Goal: Task Accomplishment & Management: Manage account settings

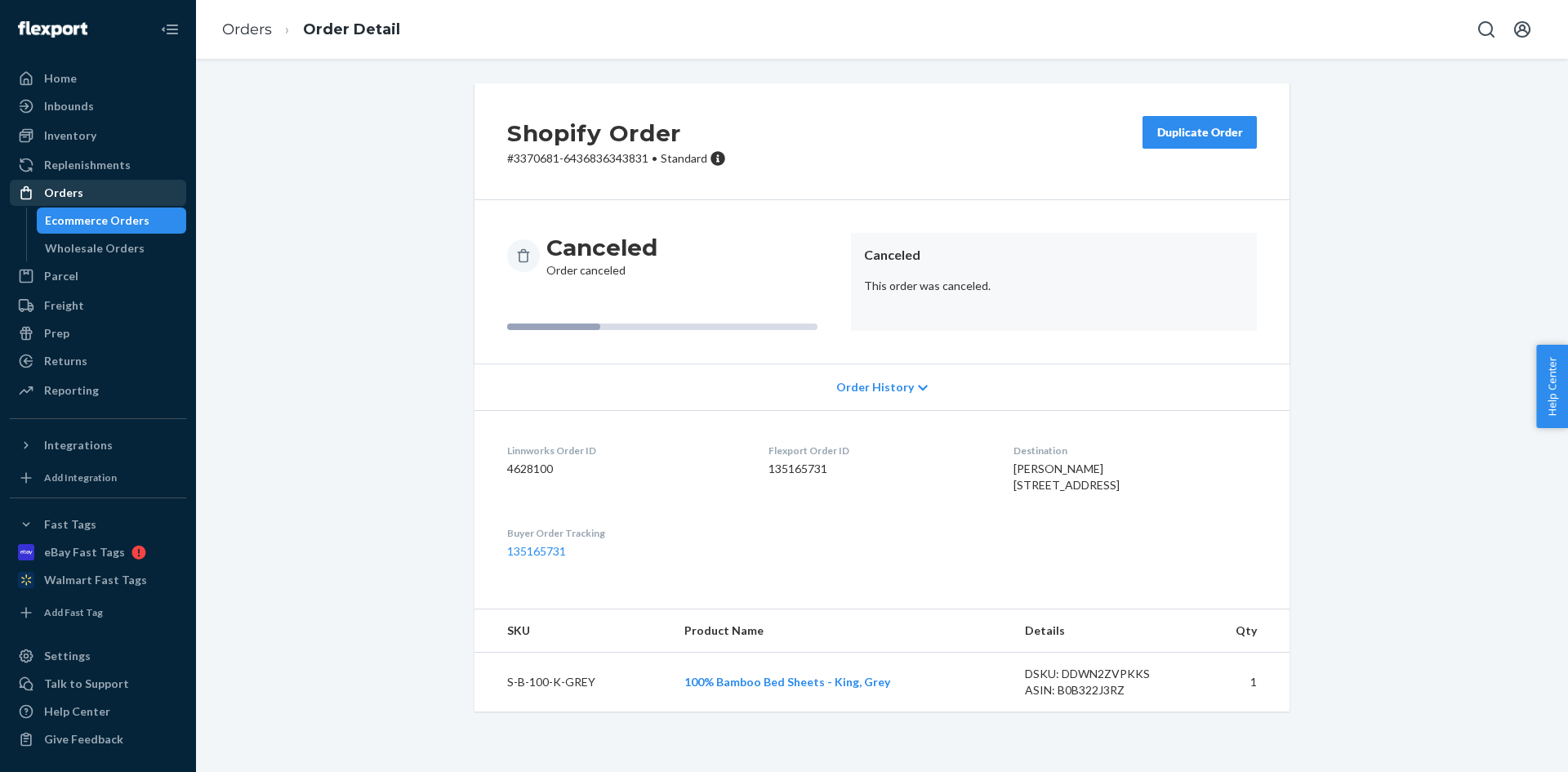
click at [78, 190] on div "Orders" at bounding box center [63, 193] width 39 height 17
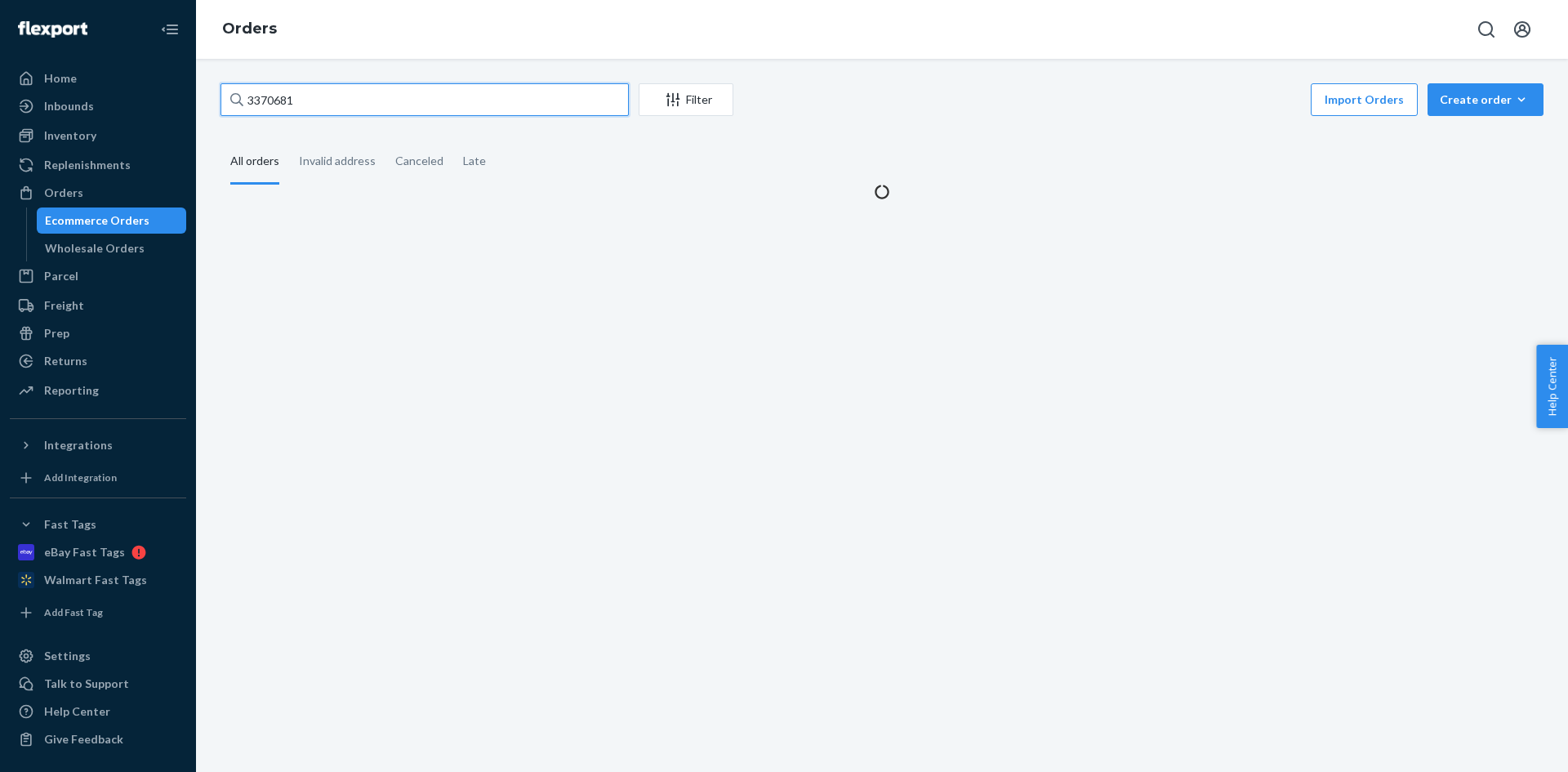
drag, startPoint x: 318, startPoint y: 106, endPoint x: 214, endPoint y: 106, distance: 104.0
click at [214, 106] on div "3370681 Filter Import Orders Create order Ecommerce order Removal order All ord…" at bounding box center [882, 142] width 1348 height 117
paste input "CH3370740"
drag, startPoint x: 260, startPoint y: 99, endPoint x: 244, endPoint y: 99, distance: 16.0
click at [244, 99] on input "CH3370740" at bounding box center [424, 99] width 408 height 33
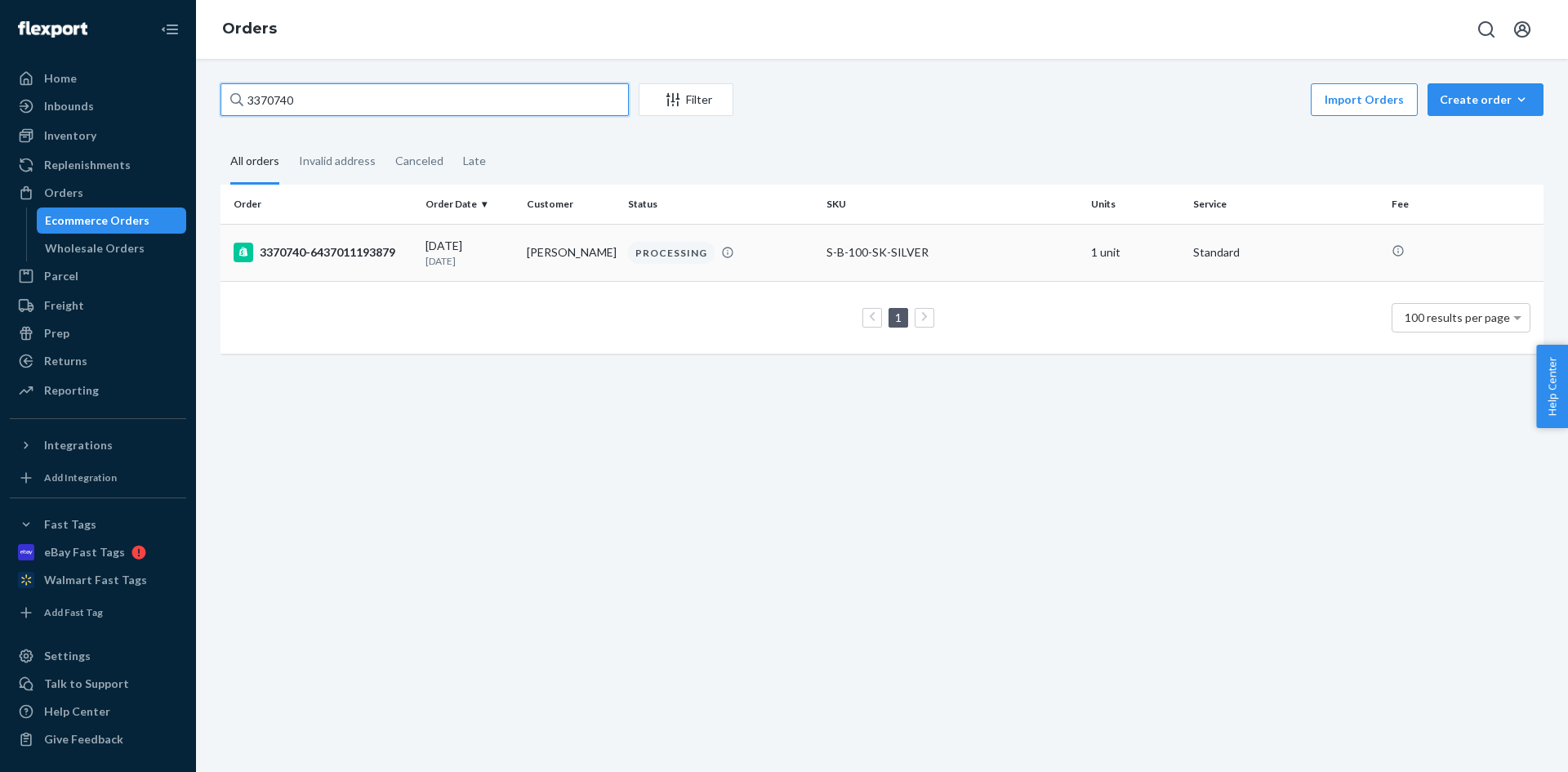
type input "3370740"
click at [547, 265] on td "[PERSON_NAME]" at bounding box center [571, 252] width 101 height 58
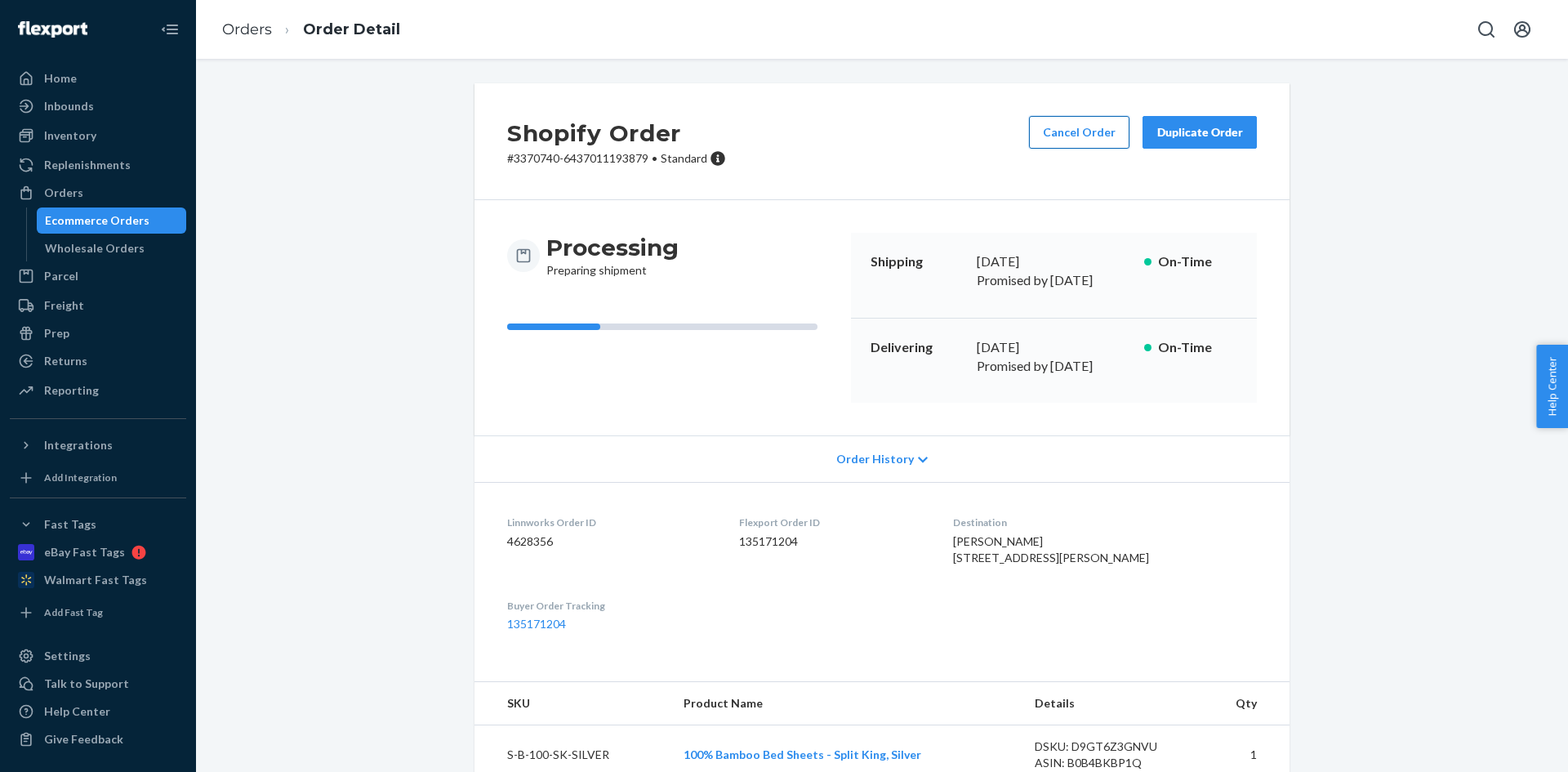
click at [1084, 125] on button "Cancel Order" at bounding box center [1079, 132] width 100 height 33
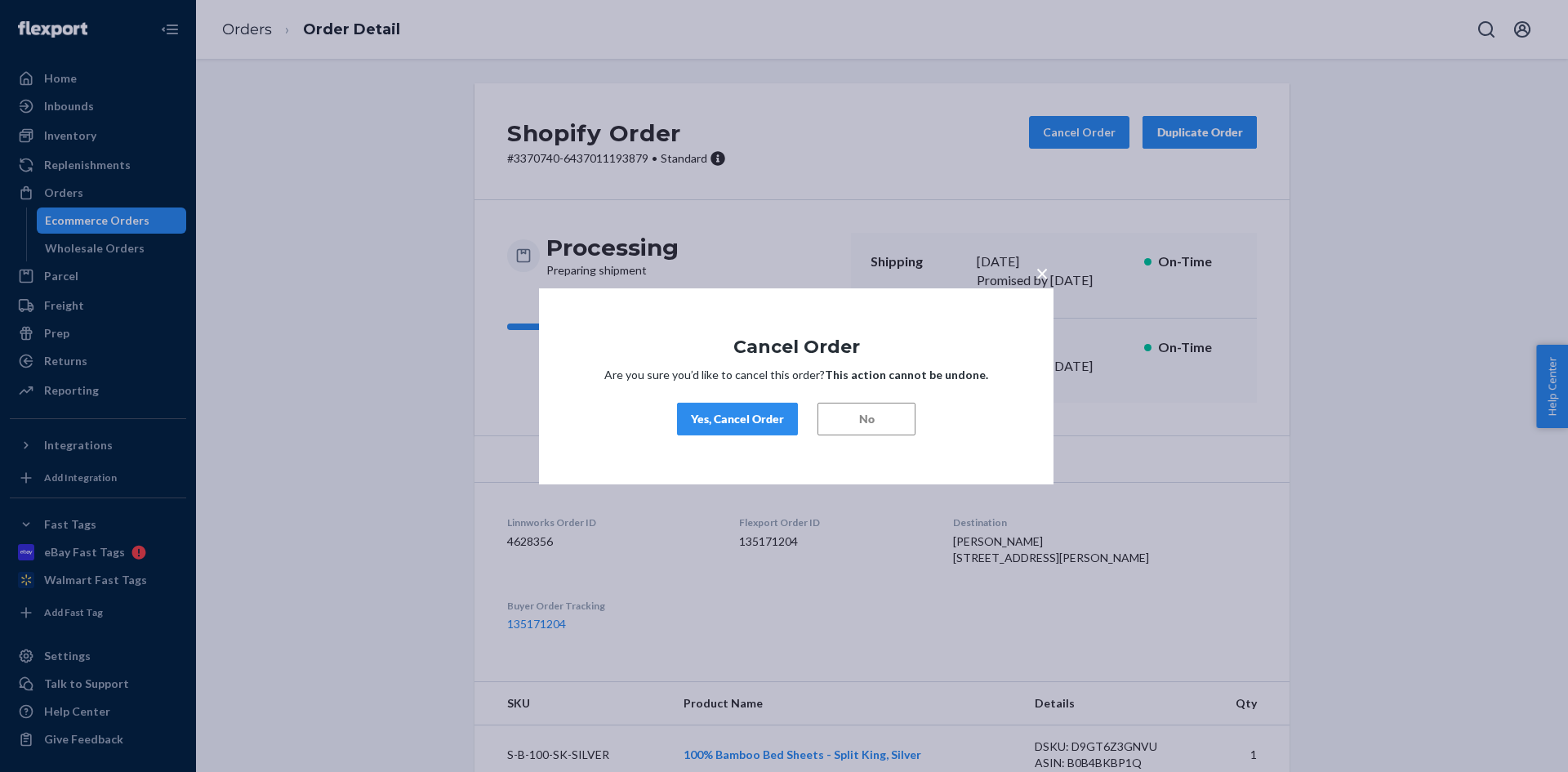
click at [743, 417] on div "Yes, Cancel Order" at bounding box center [738, 419] width 93 height 17
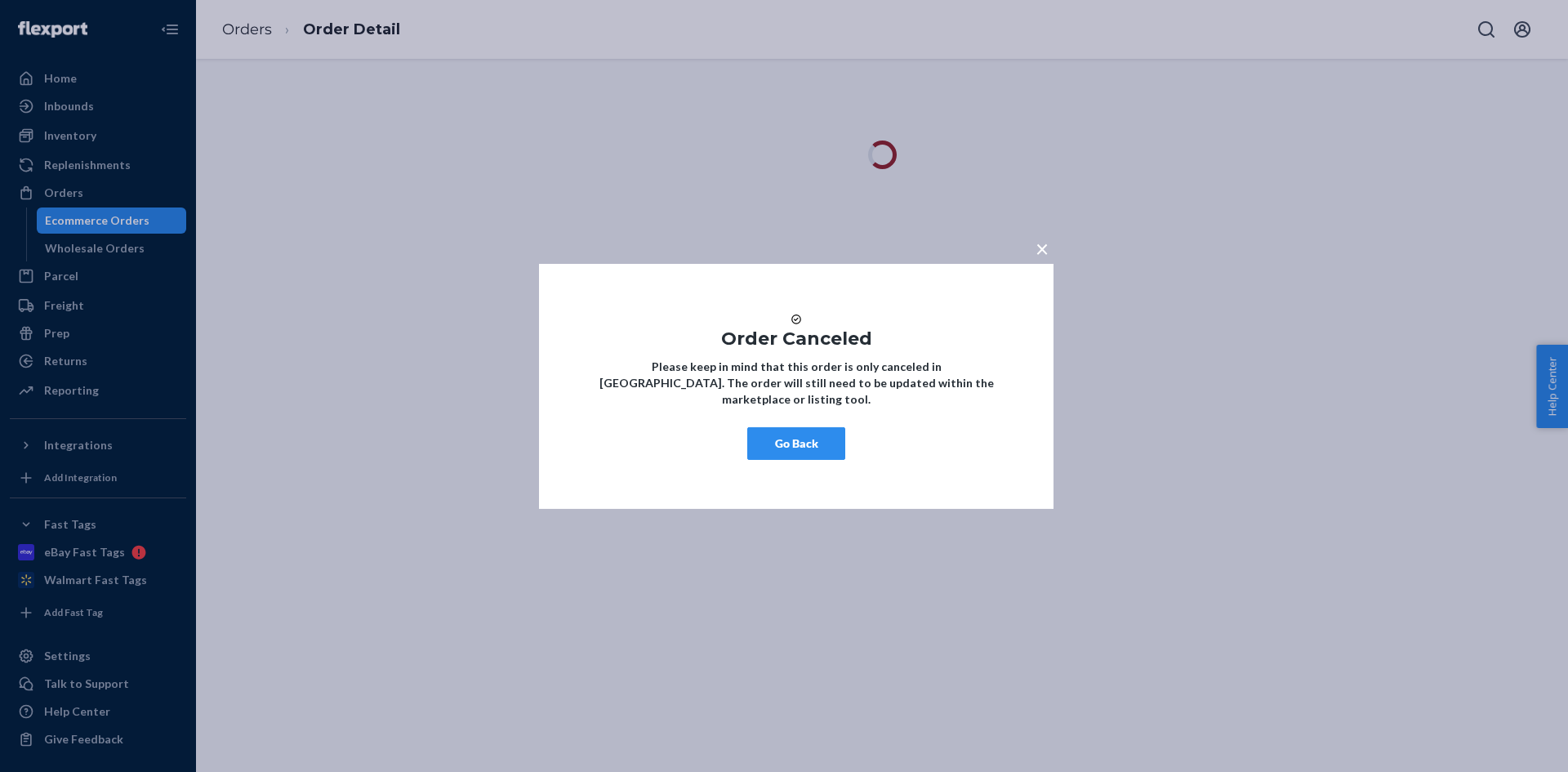
click at [827, 442] on button "Go Back" at bounding box center [796, 443] width 98 height 33
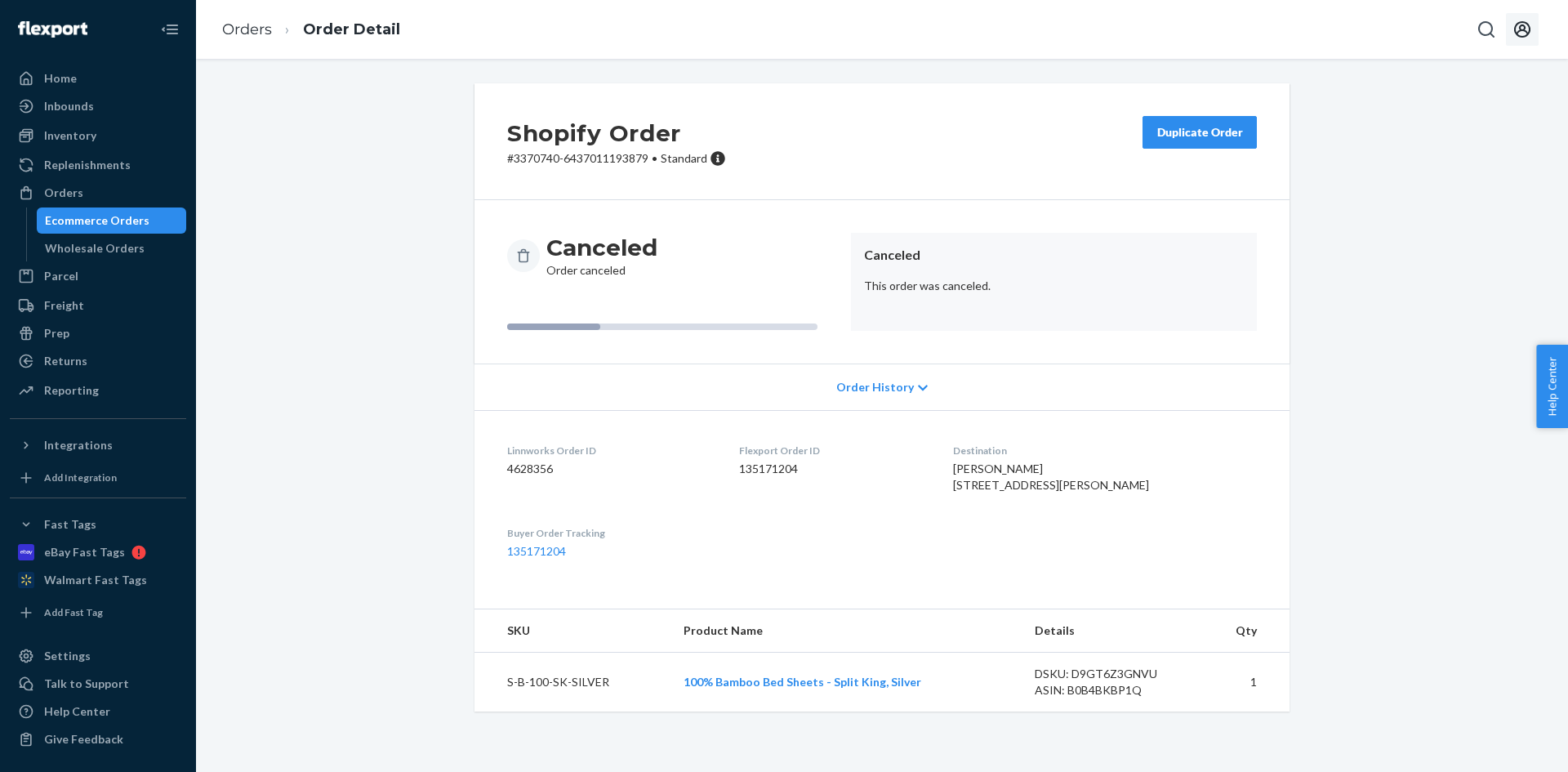
click at [1515, 33] on icon "Open account menu" at bounding box center [1522, 28] width 19 height 19
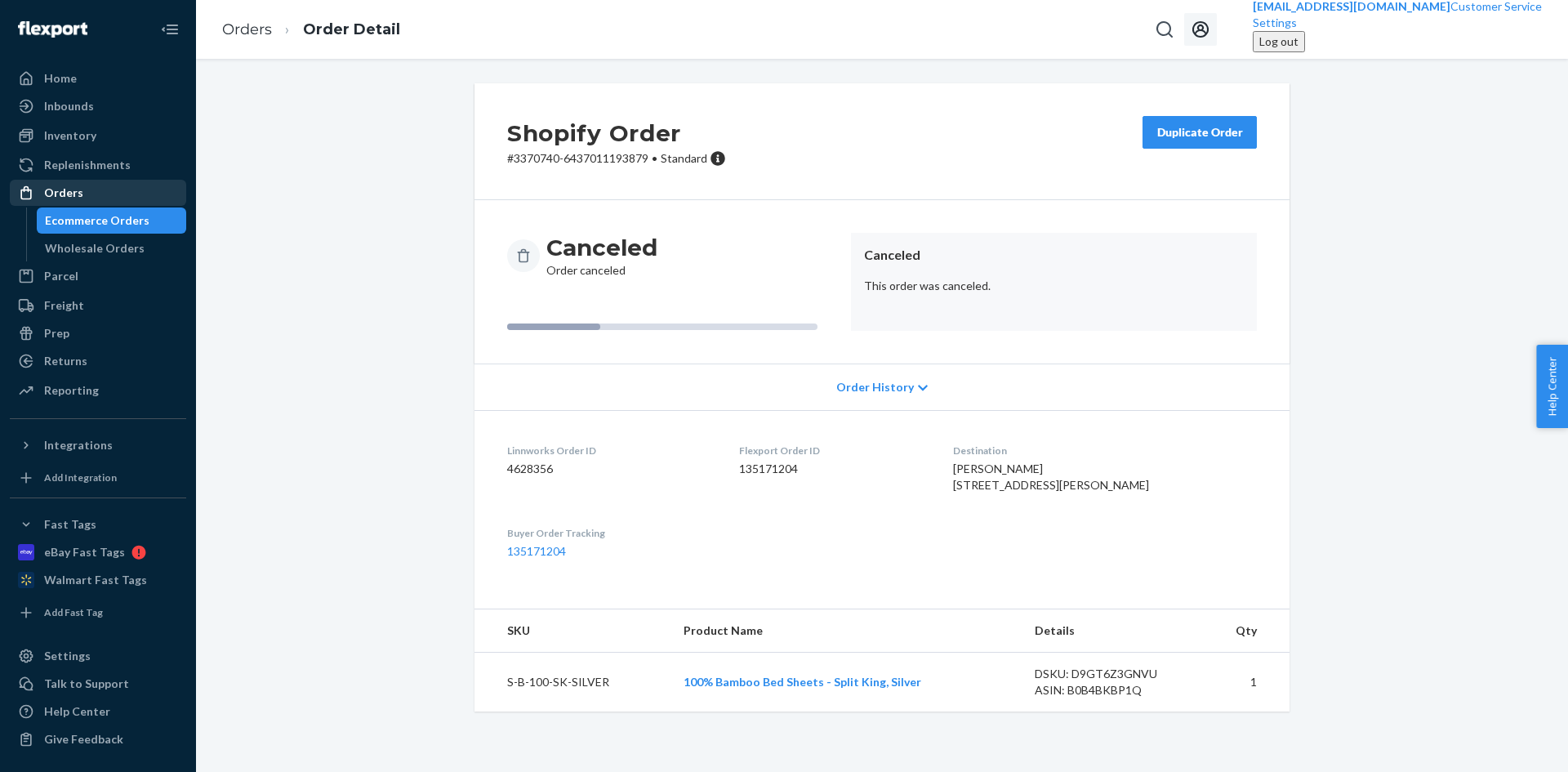
click at [83, 188] on div "Orders" at bounding box center [98, 192] width 174 height 23
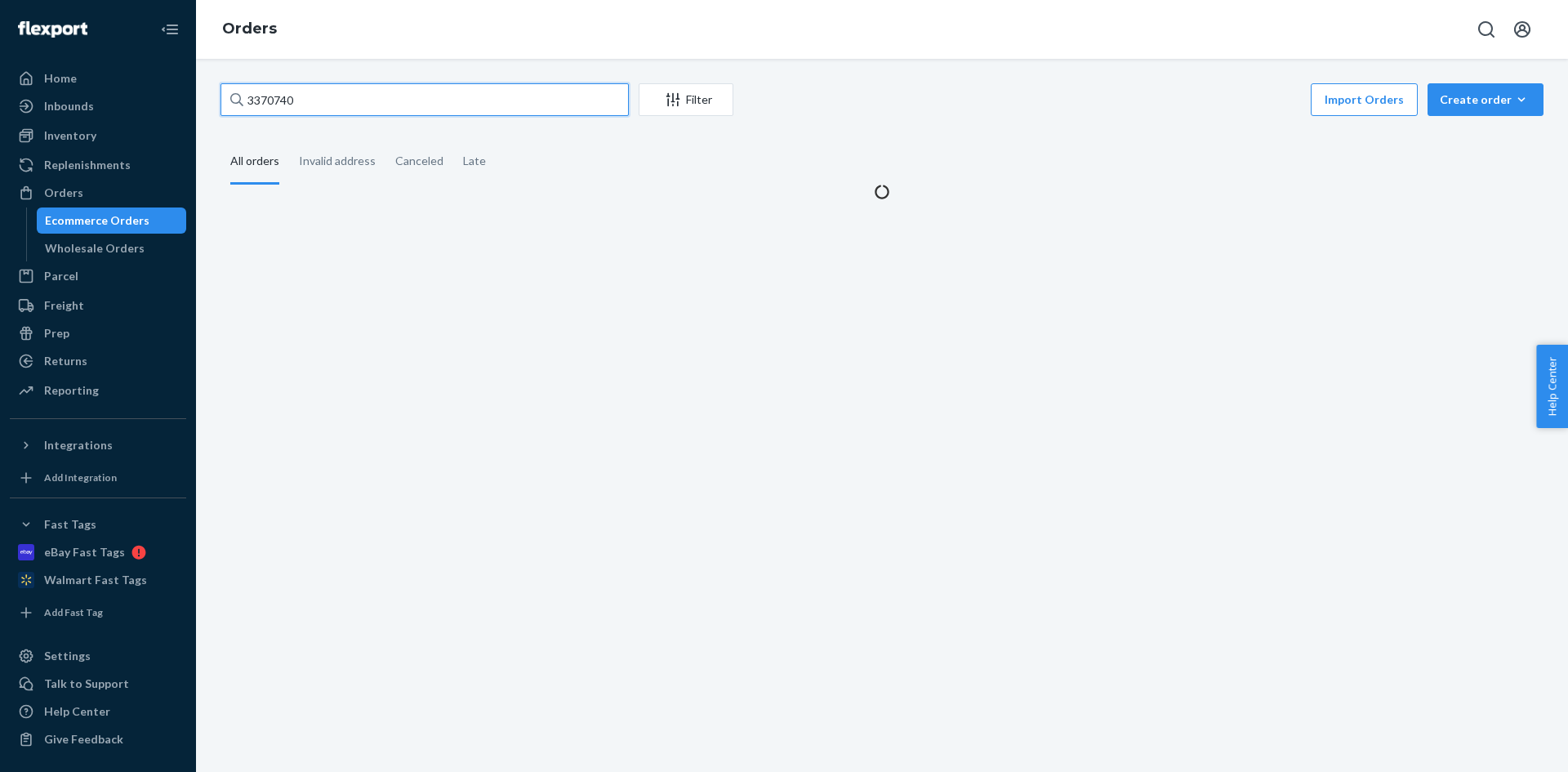
drag, startPoint x: 307, startPoint y: 100, endPoint x: 232, endPoint y: 98, distance: 75.0
click at [232, 98] on div "3370740" at bounding box center [424, 99] width 408 height 33
paste input "CH3370745"
drag, startPoint x: 262, startPoint y: 101, endPoint x: 239, endPoint y: 96, distance: 23.5
click at [241, 97] on div "CH3370745" at bounding box center [424, 99] width 408 height 33
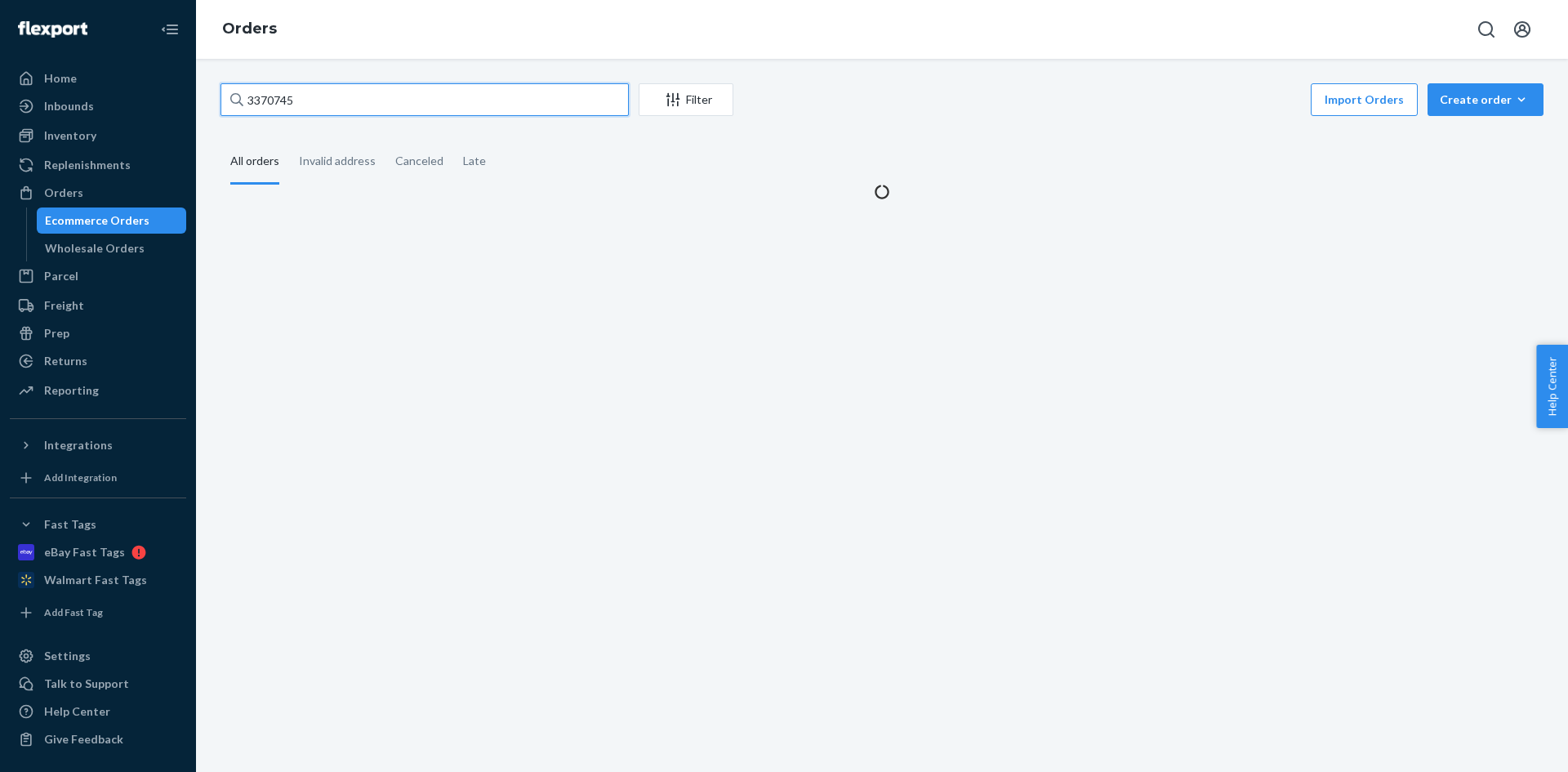
click at [341, 97] on input "3370745" at bounding box center [424, 99] width 408 height 33
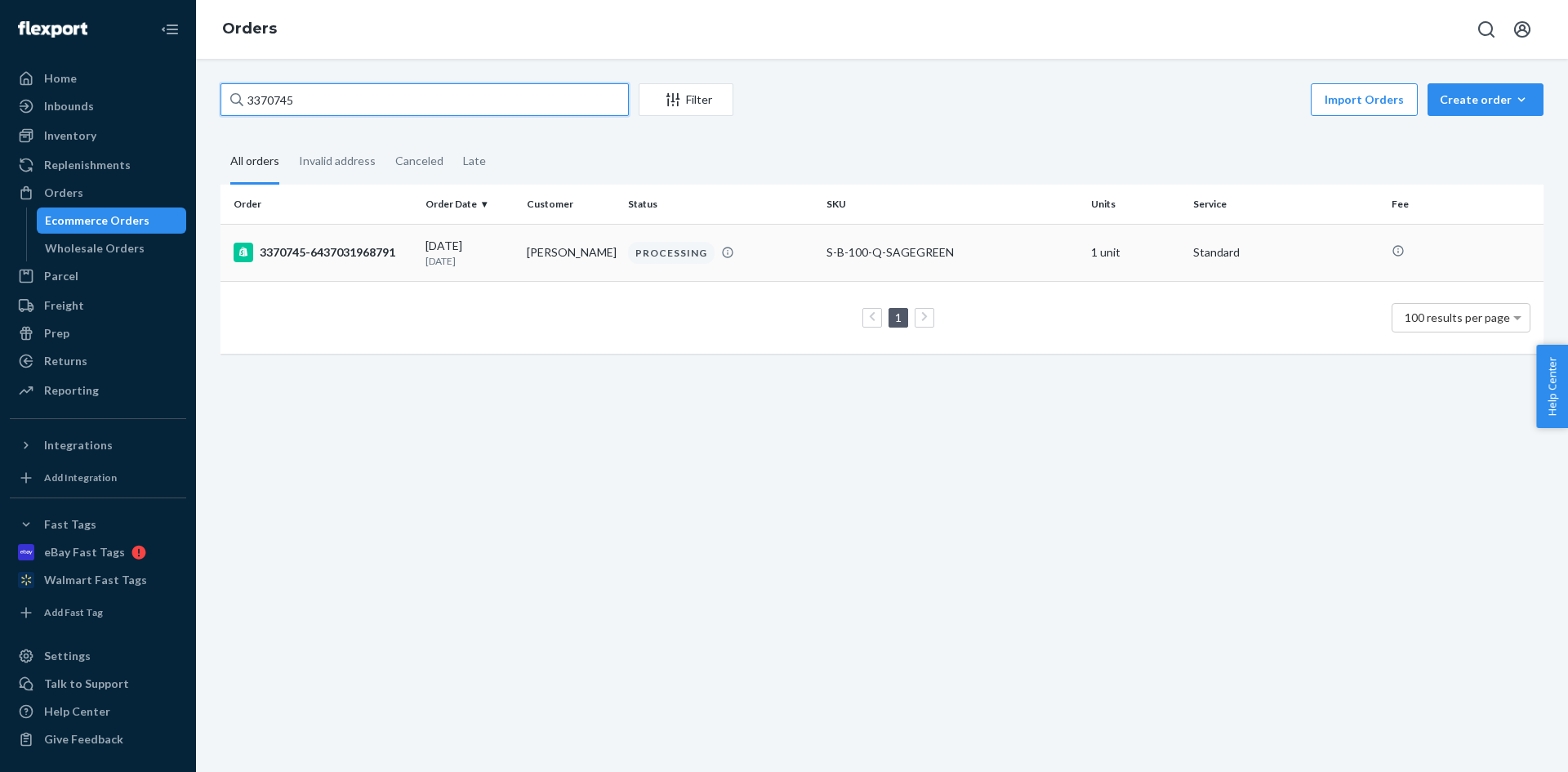
type input "3370745"
click at [592, 254] on td "[PERSON_NAME]" at bounding box center [571, 252] width 101 height 58
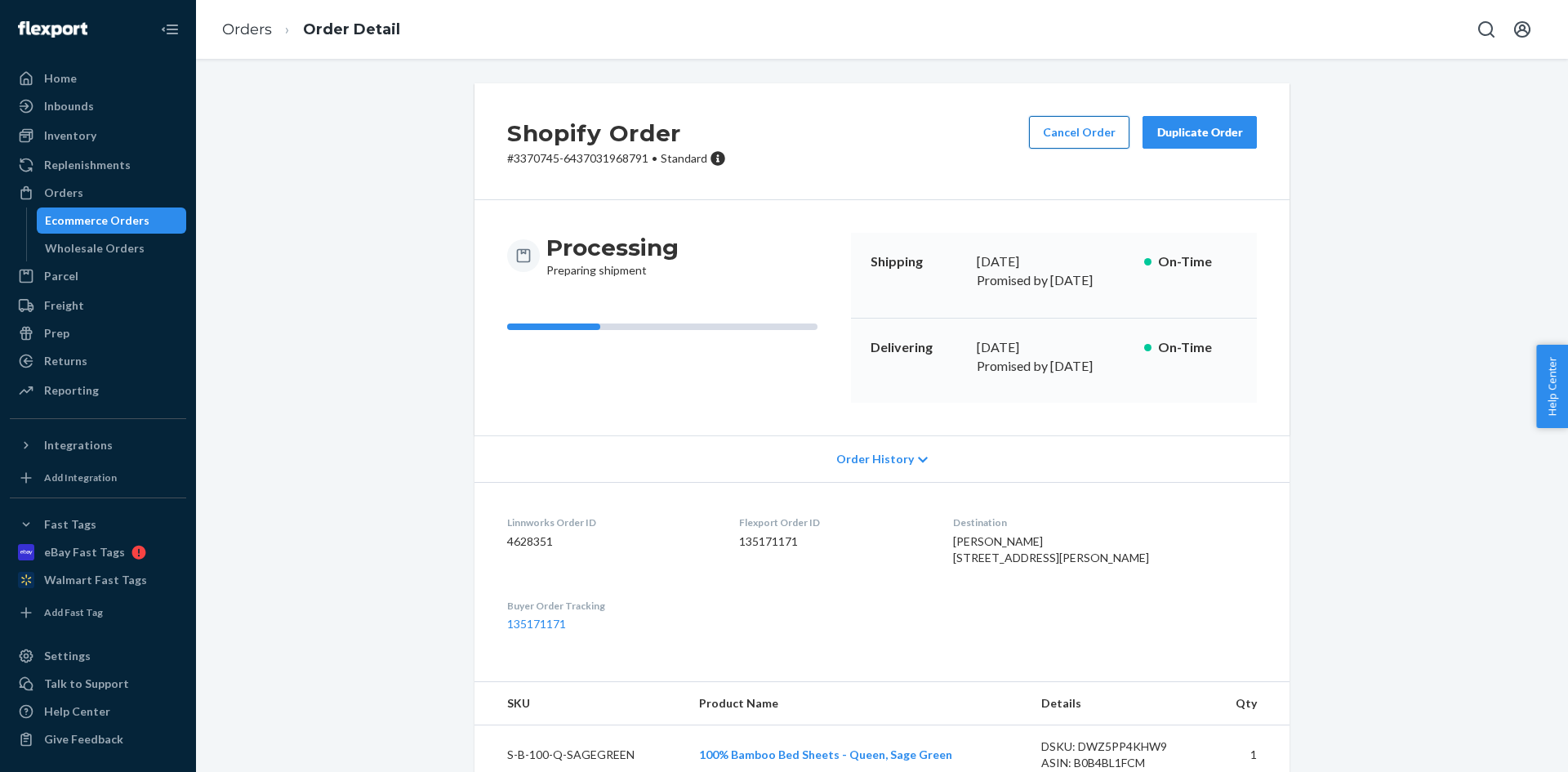
click at [1051, 131] on button "Cancel Order" at bounding box center [1079, 132] width 100 height 33
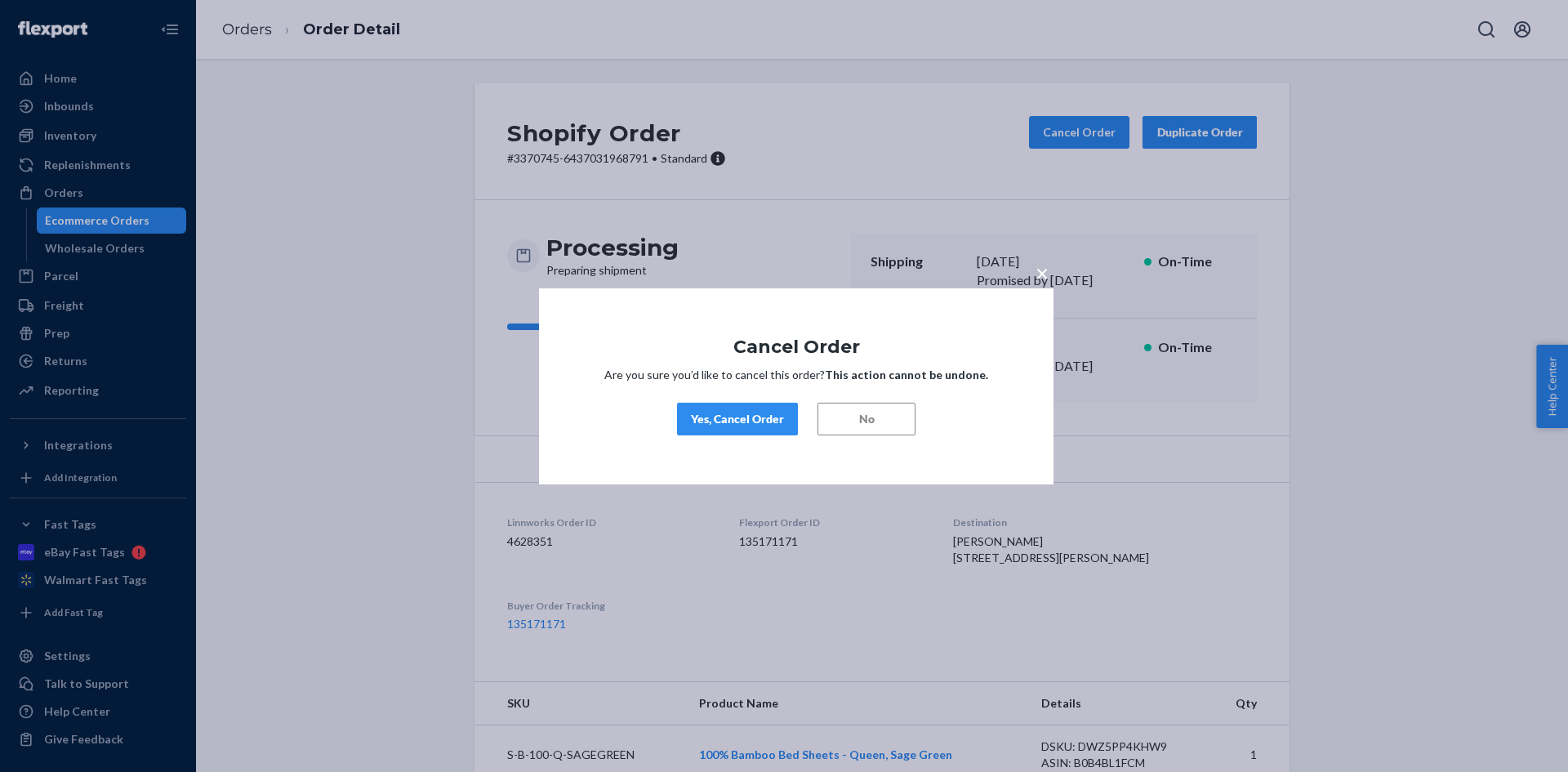
click at [733, 421] on div "Yes, Cancel Order" at bounding box center [738, 419] width 93 height 17
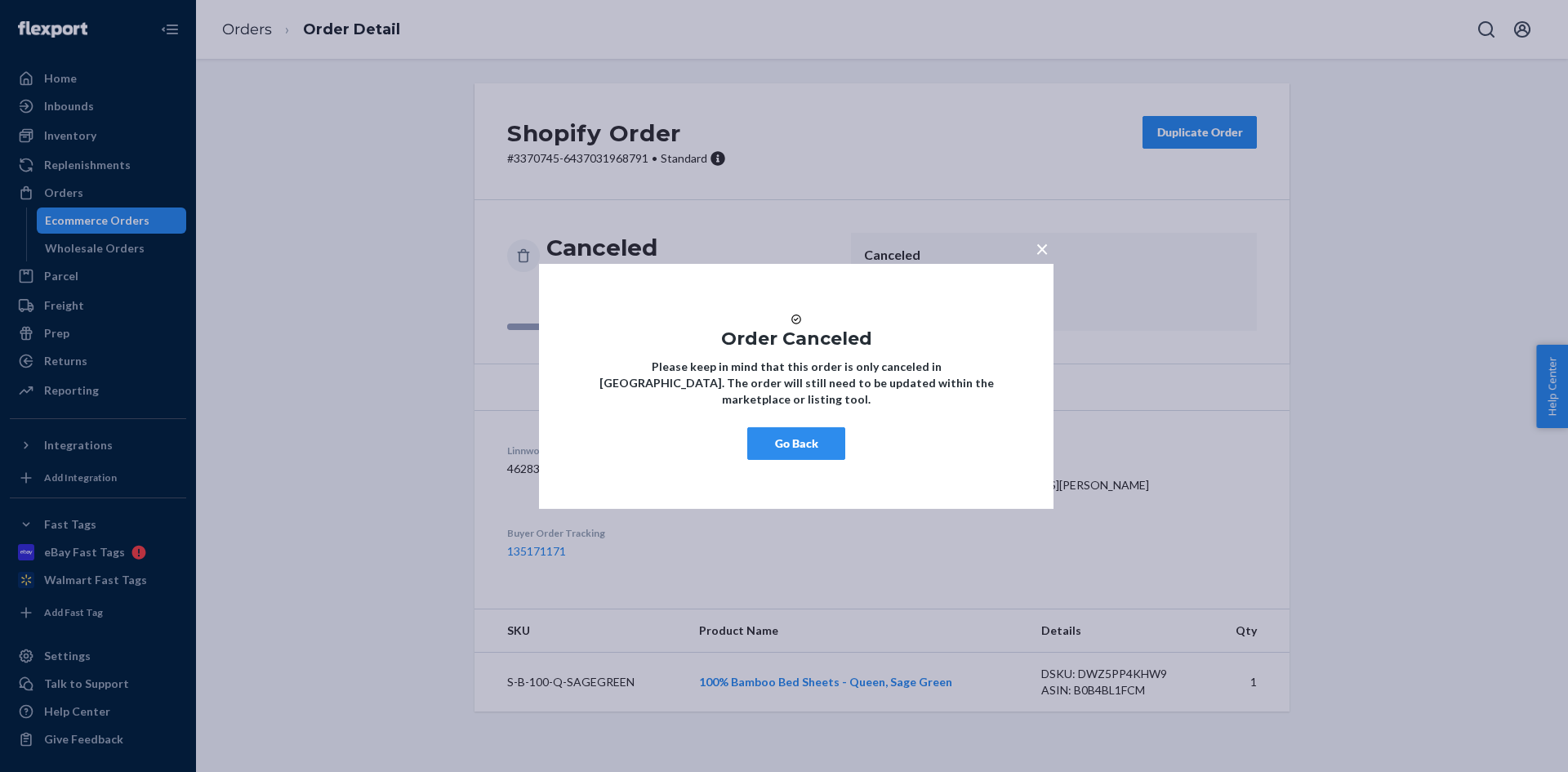
click at [818, 450] on button "Go Back" at bounding box center [796, 443] width 98 height 33
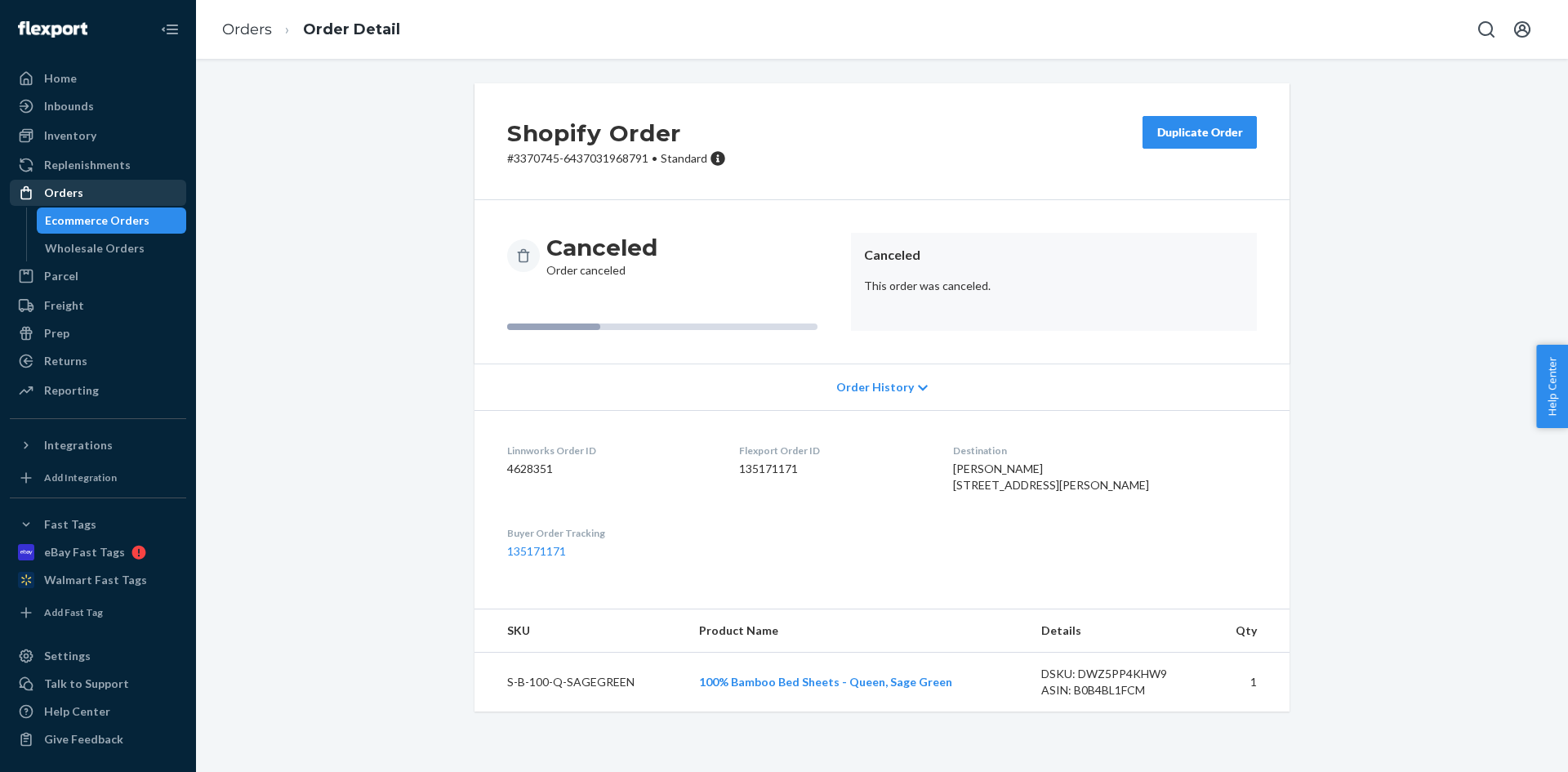
click at [97, 188] on div "Orders" at bounding box center [98, 192] width 174 height 23
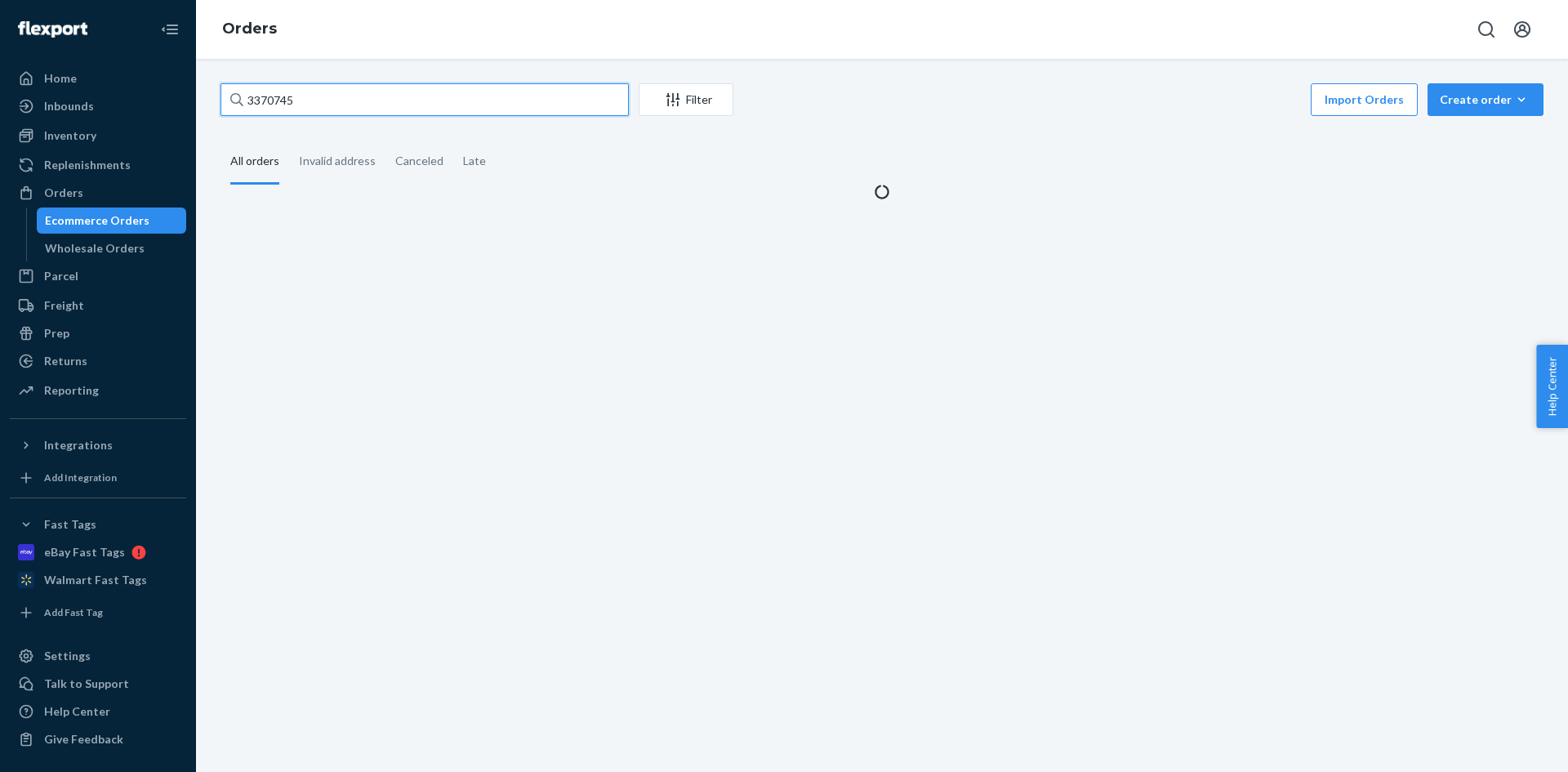
drag, startPoint x: 321, startPoint y: 102, endPoint x: 215, endPoint y: 103, distance: 106.0
click at [214, 103] on div "3370745 Filter Import Orders Create order Ecommerce order Removal order All ord…" at bounding box center [882, 142] width 1348 height 117
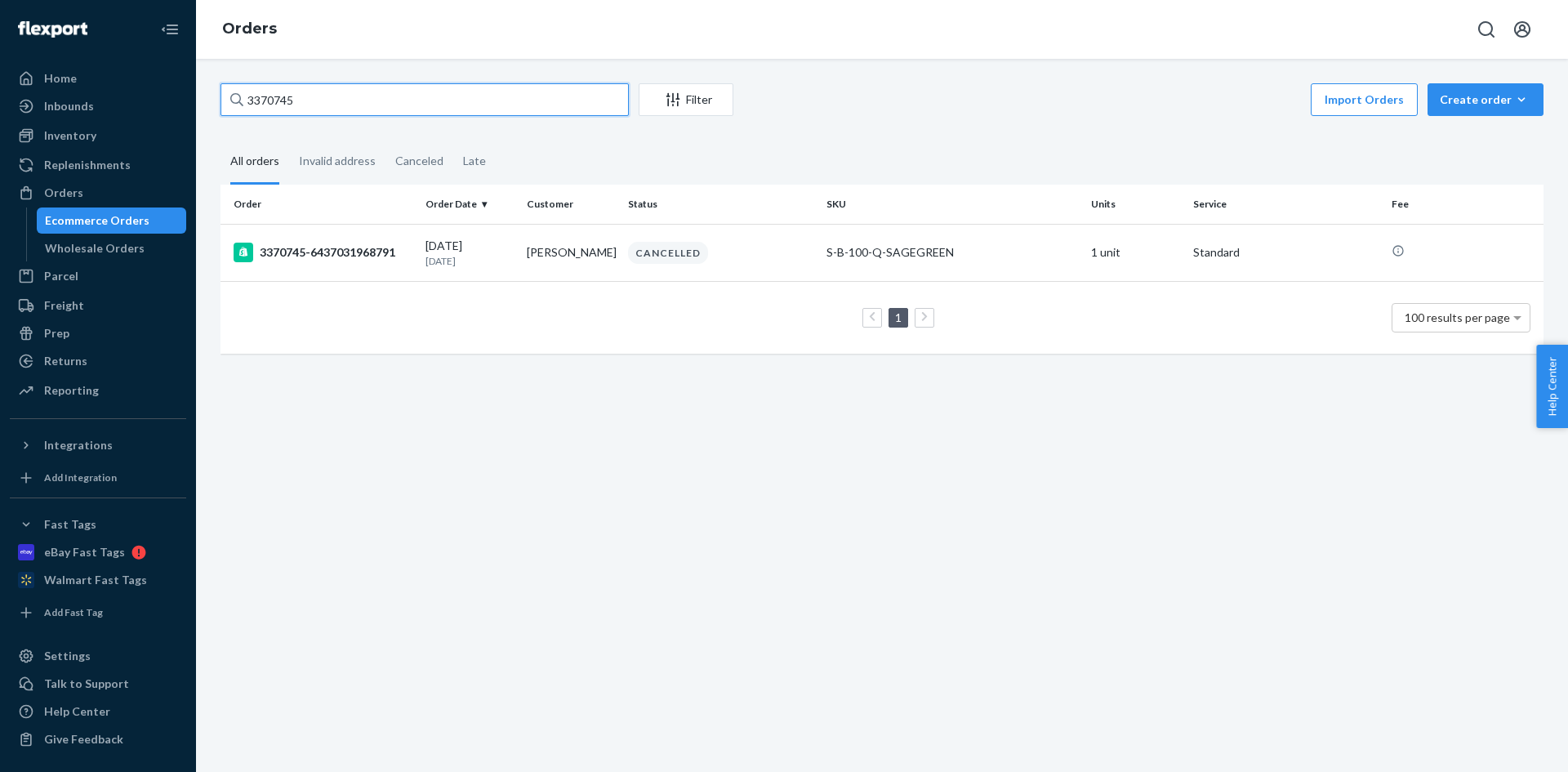
paste input "CH3370746"
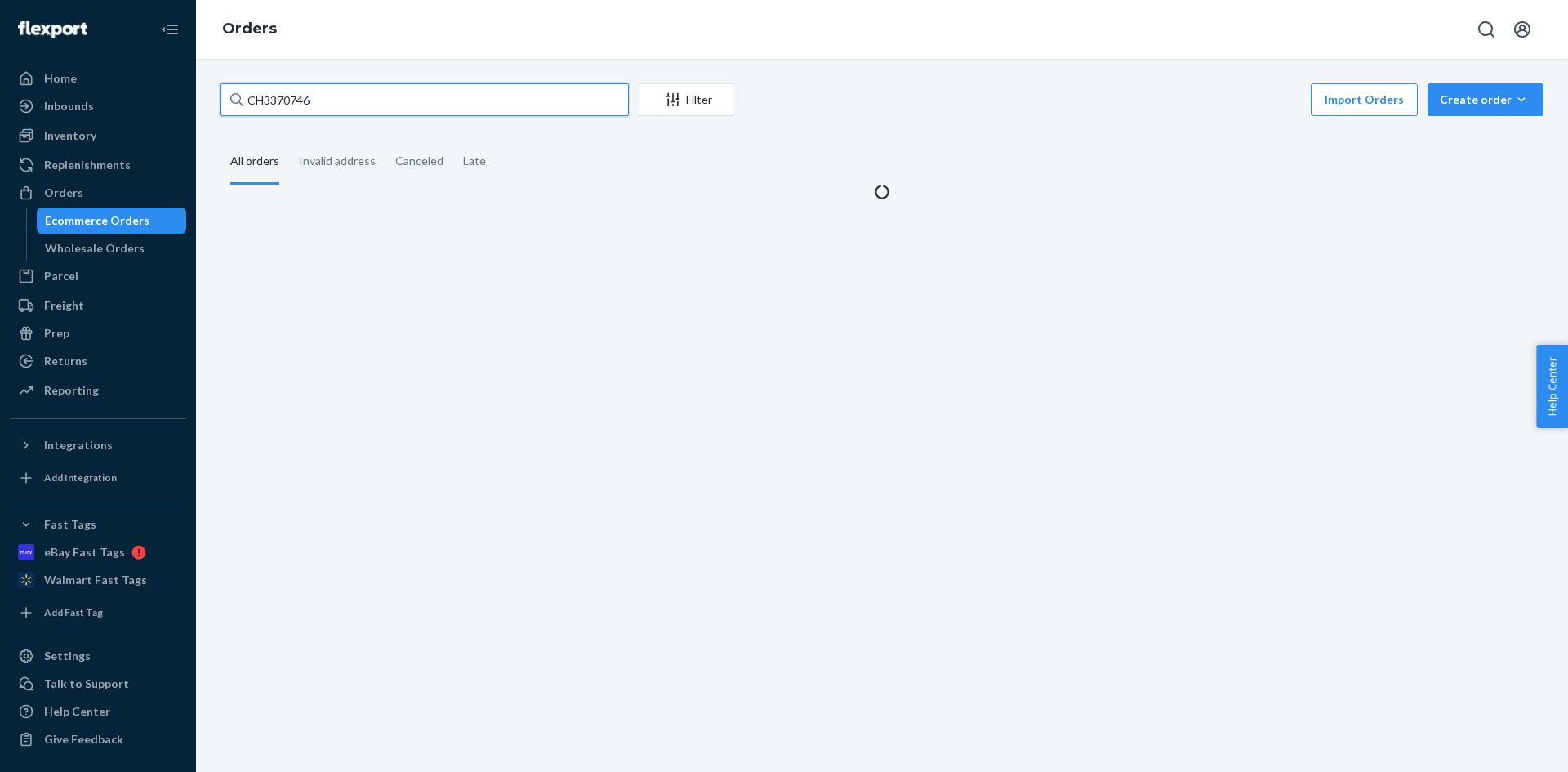
drag, startPoint x: 262, startPoint y: 103, endPoint x: 222, endPoint y: 101, distance: 40.0
click at [222, 101] on input "CH3370746" at bounding box center [424, 99] width 408 height 33
click at [318, 104] on input "3370746" at bounding box center [424, 99] width 408 height 33
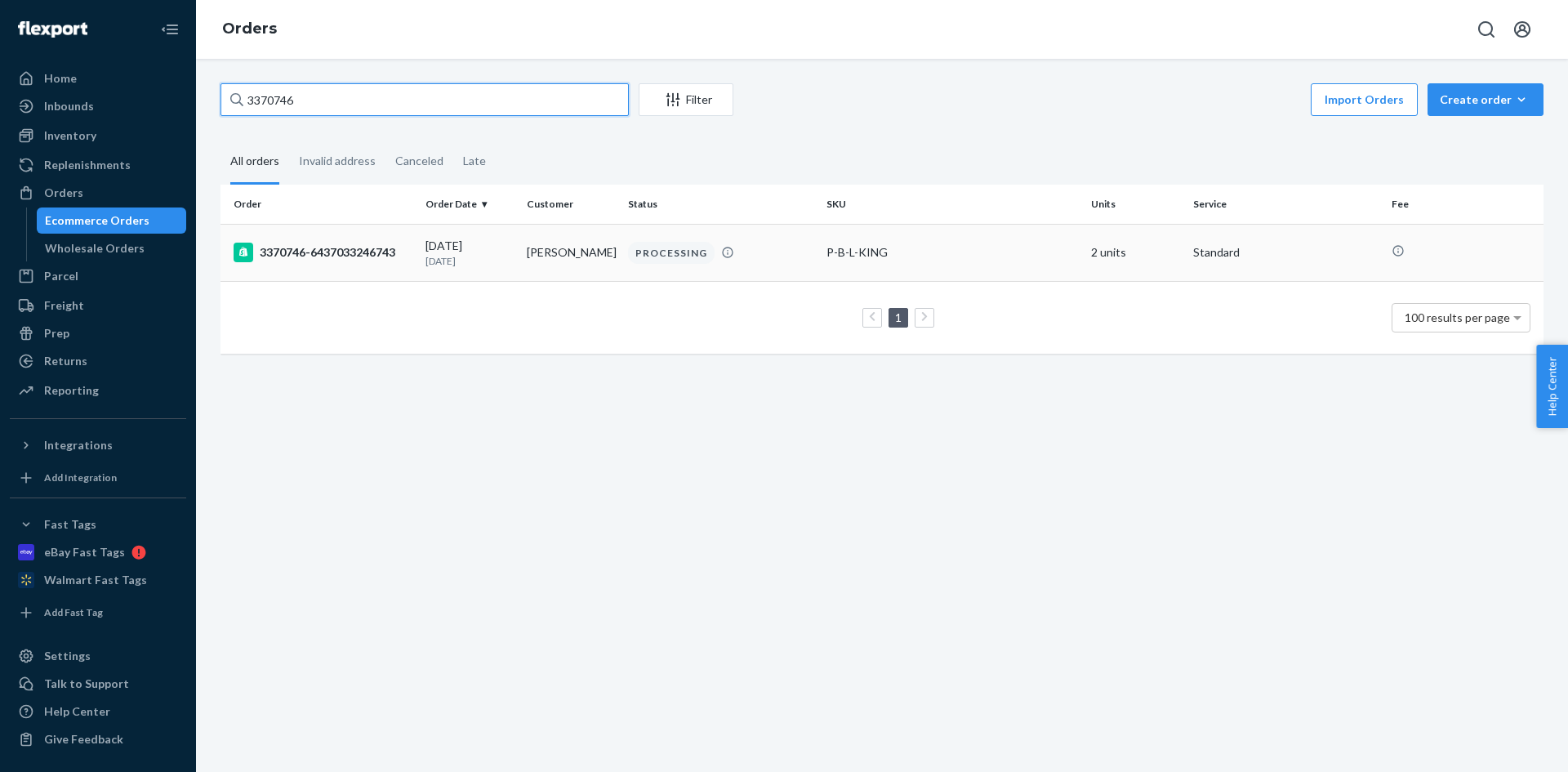
type input "3370746"
click at [506, 254] on p "[DATE]" at bounding box center [470, 260] width 88 height 14
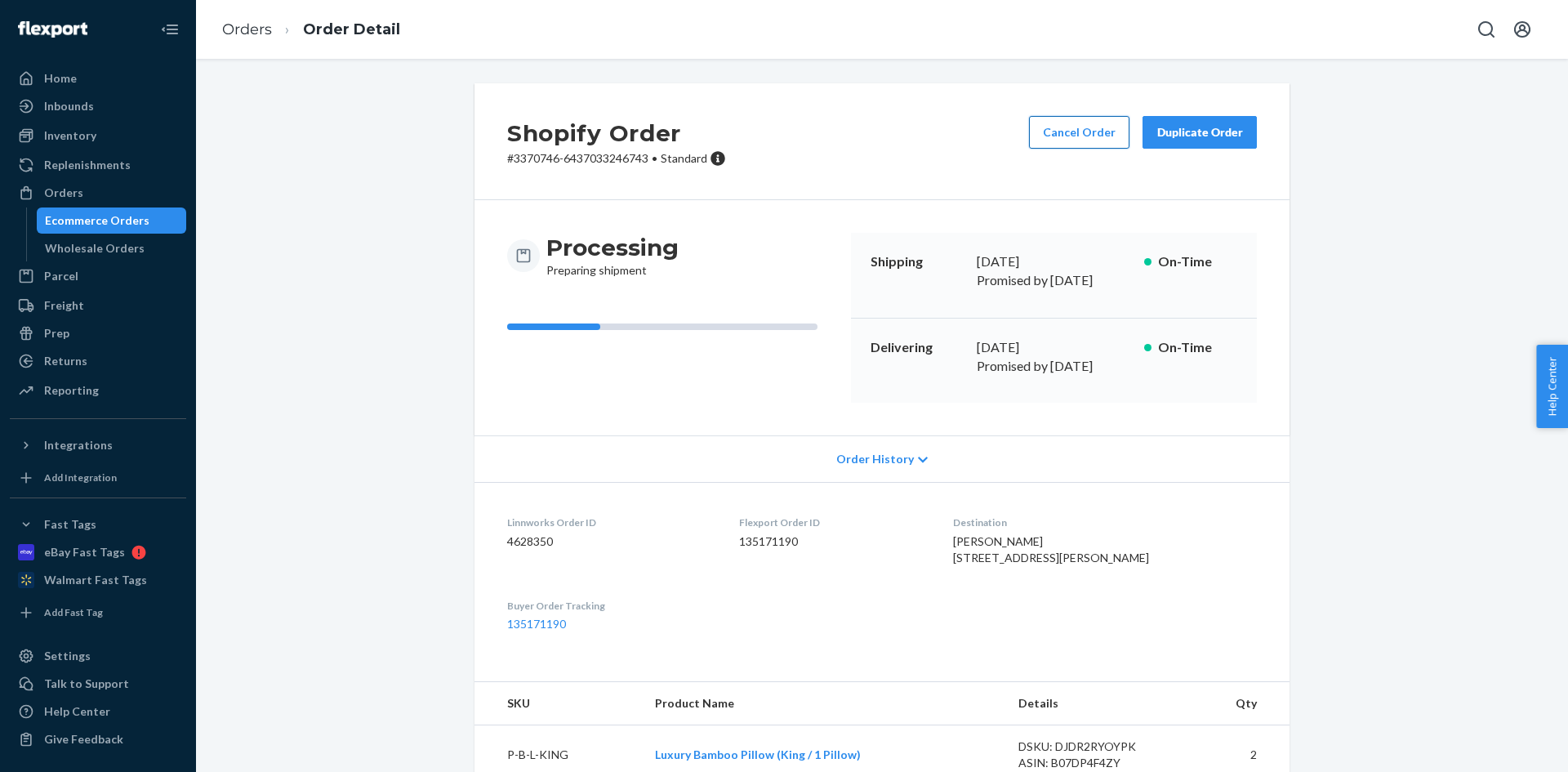
click at [1081, 123] on button "Cancel Order" at bounding box center [1079, 132] width 100 height 33
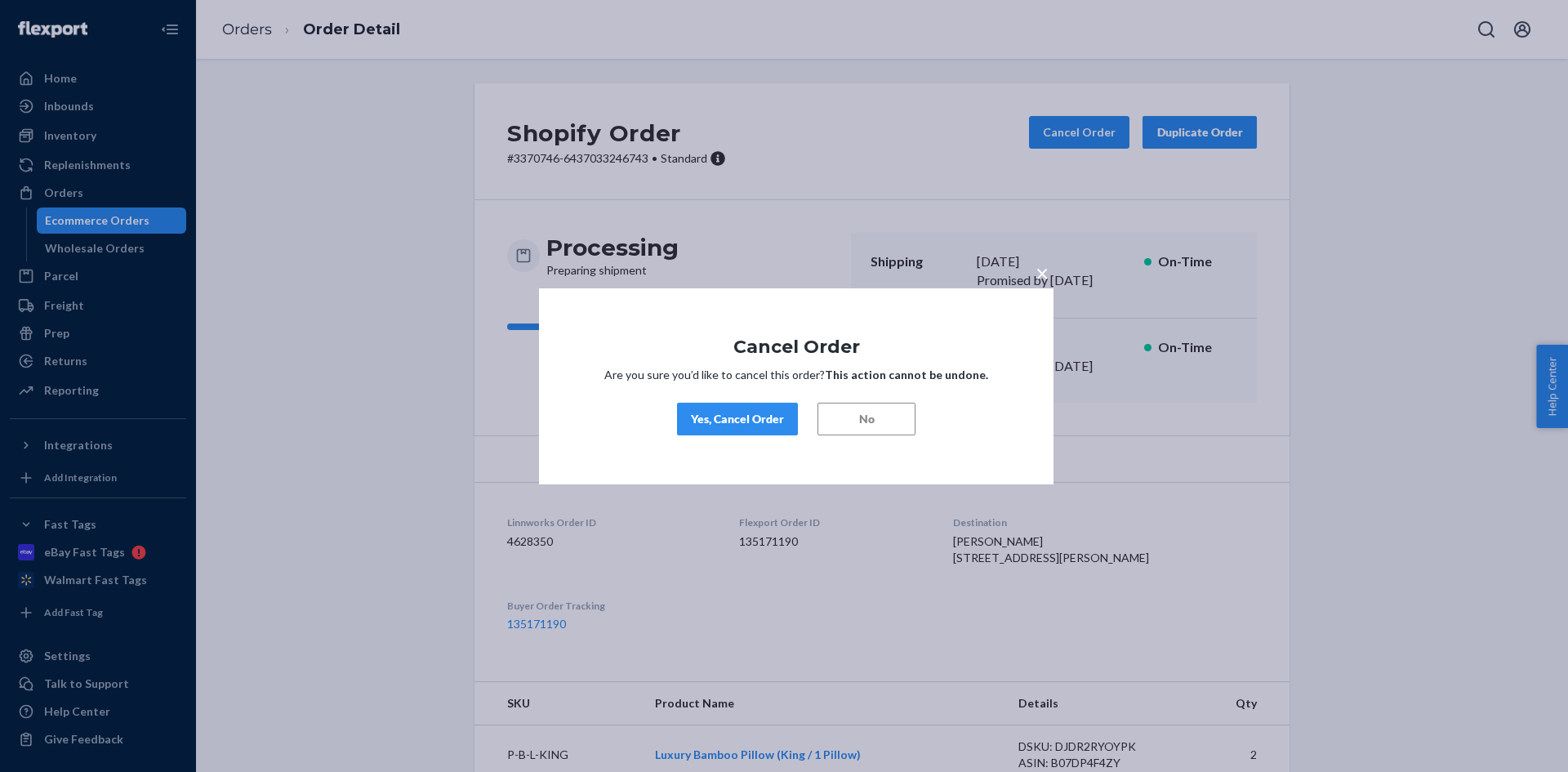
click at [743, 437] on div "× Cancel Order Are you sure you’d like to cancel this order? This action cannot…" at bounding box center [796, 386] width 515 height 196
click at [755, 423] on div "Yes, Cancel Order" at bounding box center [738, 419] width 93 height 17
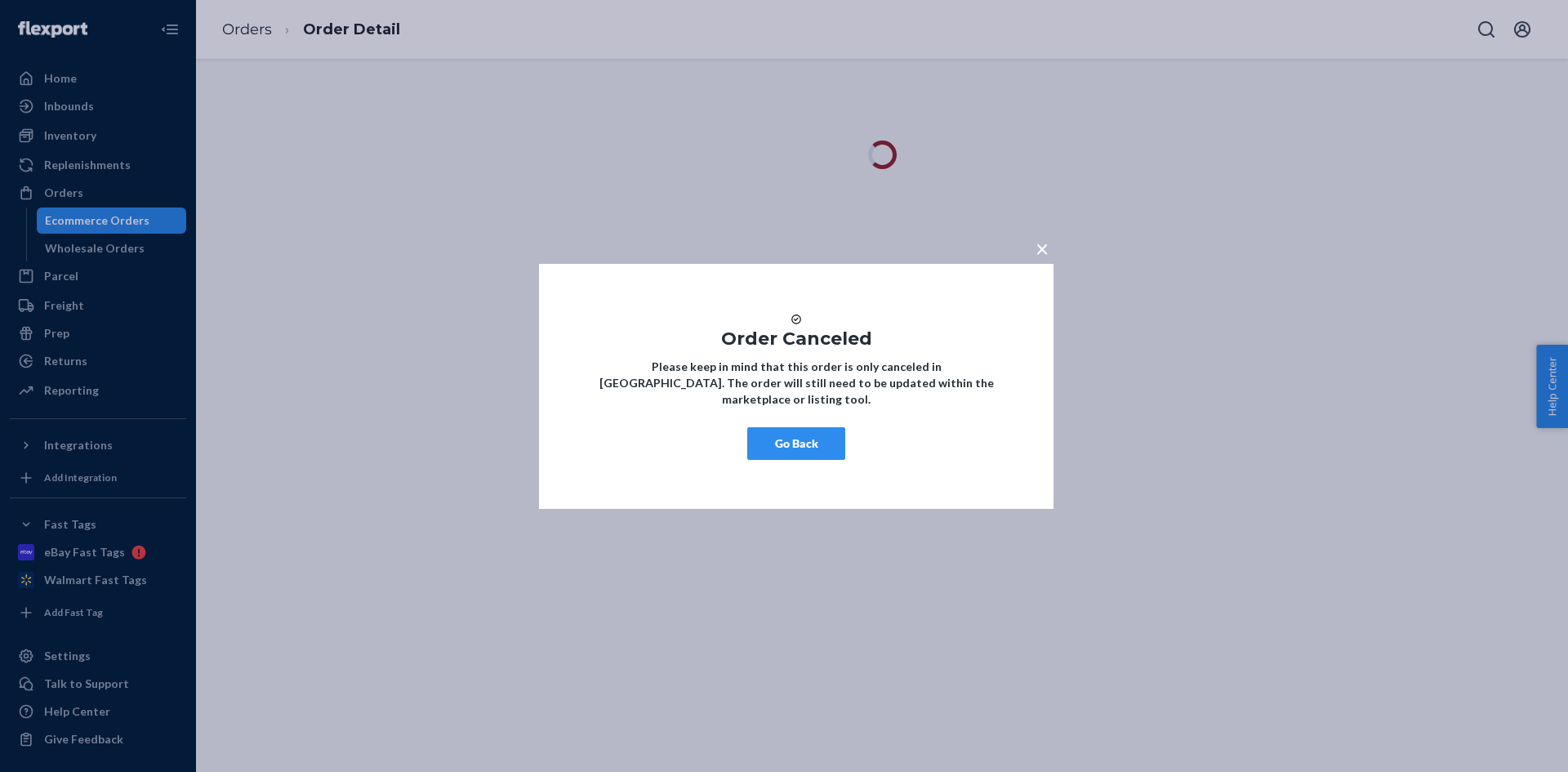
click at [784, 452] on button "Go Back" at bounding box center [796, 443] width 98 height 33
